Goal: Information Seeking & Learning: Find specific page/section

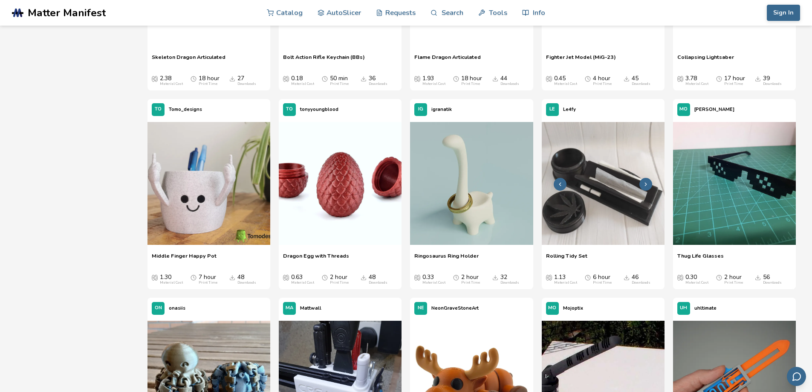
scroll to position [682, 0]
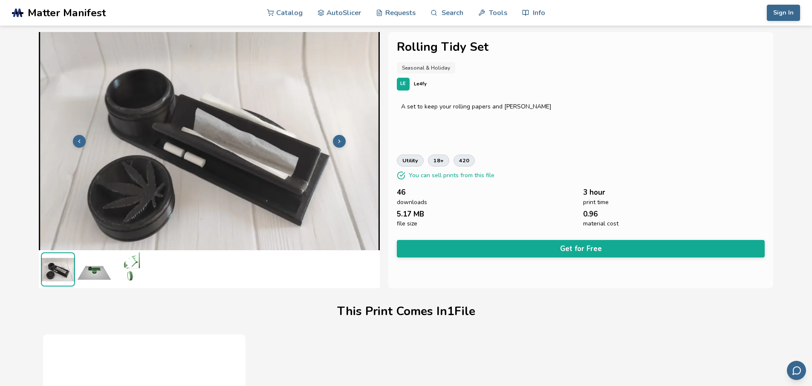
click at [342, 140] on icon at bounding box center [339, 141] width 6 height 6
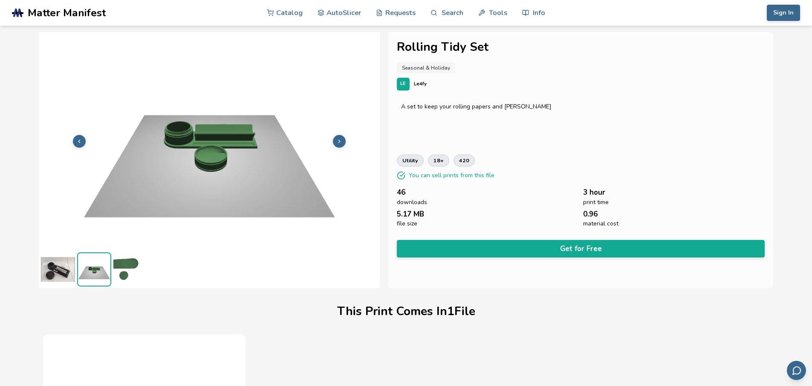
click at [342, 140] on icon at bounding box center [339, 141] width 6 height 6
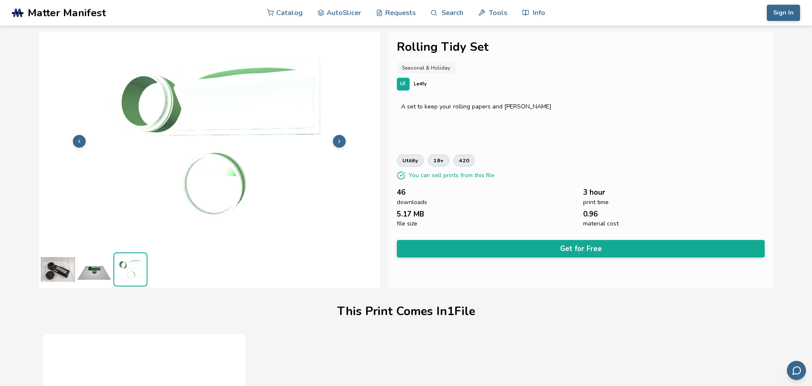
click at [343, 138] on button at bounding box center [339, 141] width 13 height 13
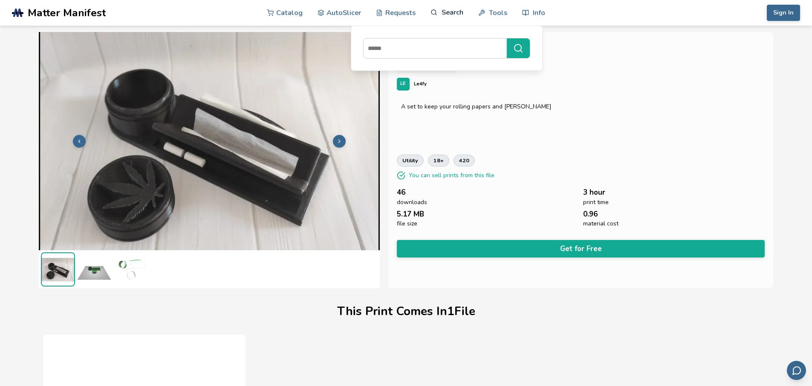
click at [446, 13] on link "Search" at bounding box center [447, 13] width 32 height 26
click at [453, 7] on link "Search" at bounding box center [447, 13] width 32 height 26
click at [432, 41] on input at bounding box center [433, 48] width 139 height 15
type input "******"
click at [507, 38] on button "******" at bounding box center [518, 48] width 23 height 20
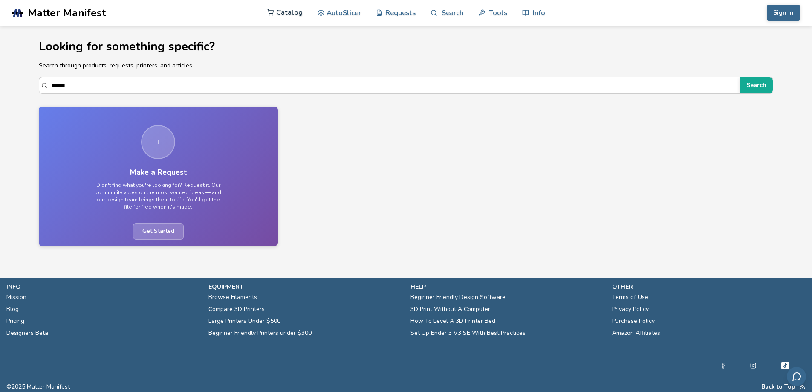
click at [290, 13] on link "Catalog" at bounding box center [285, 13] width 36 height 26
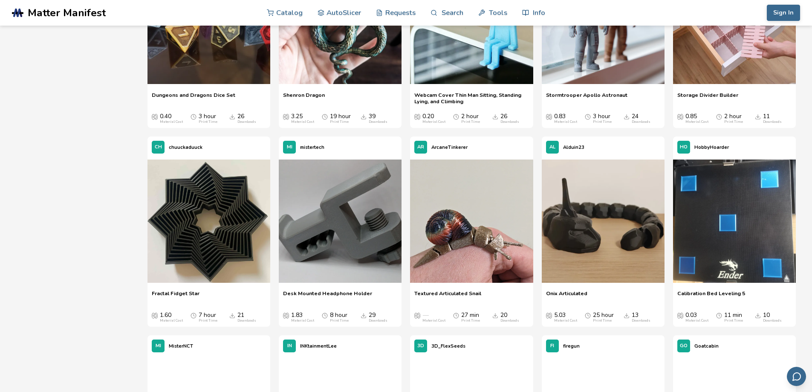
scroll to position [4180, 0]
